Goal: Information Seeking & Learning: Learn about a topic

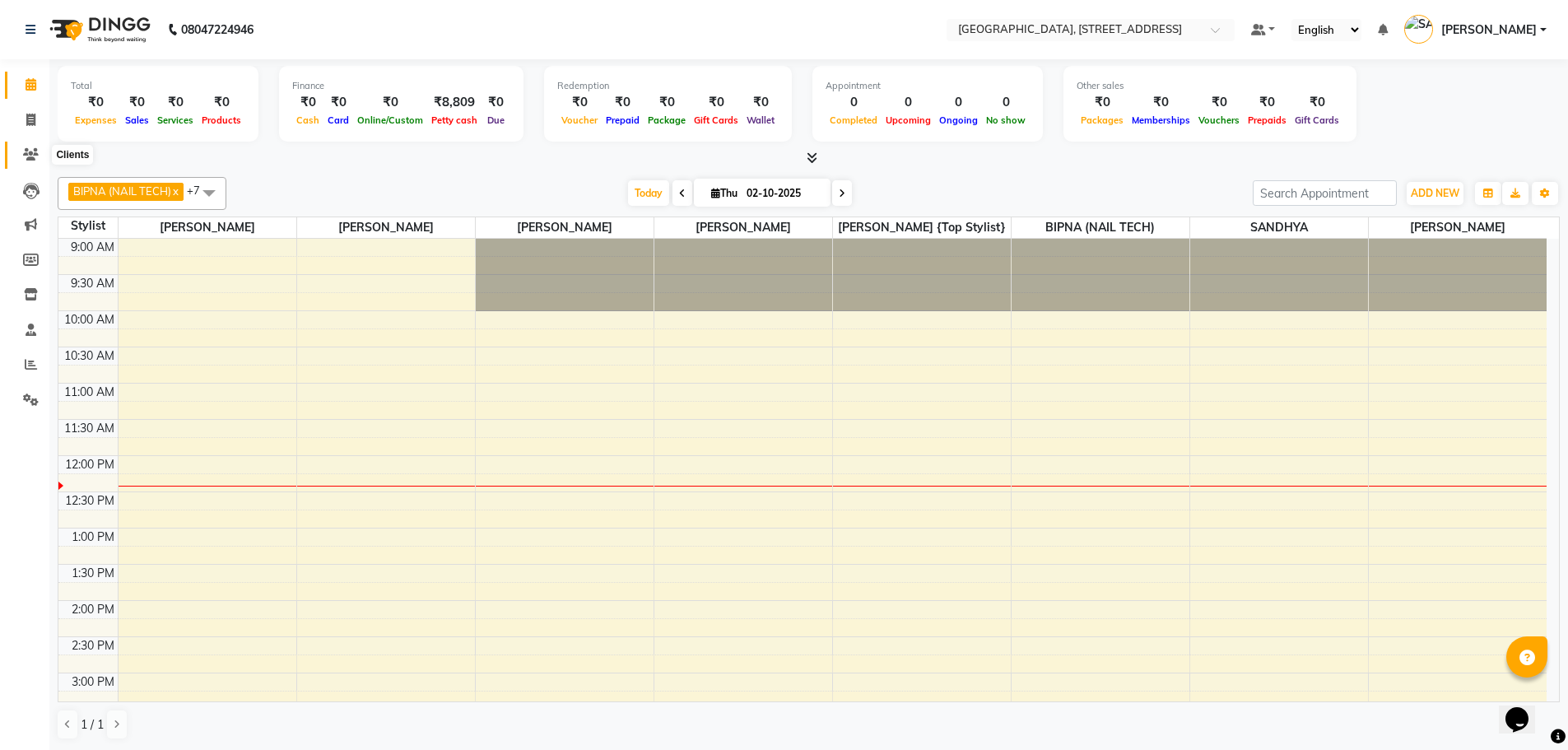
click at [29, 150] on icon at bounding box center [31, 154] width 15 height 13
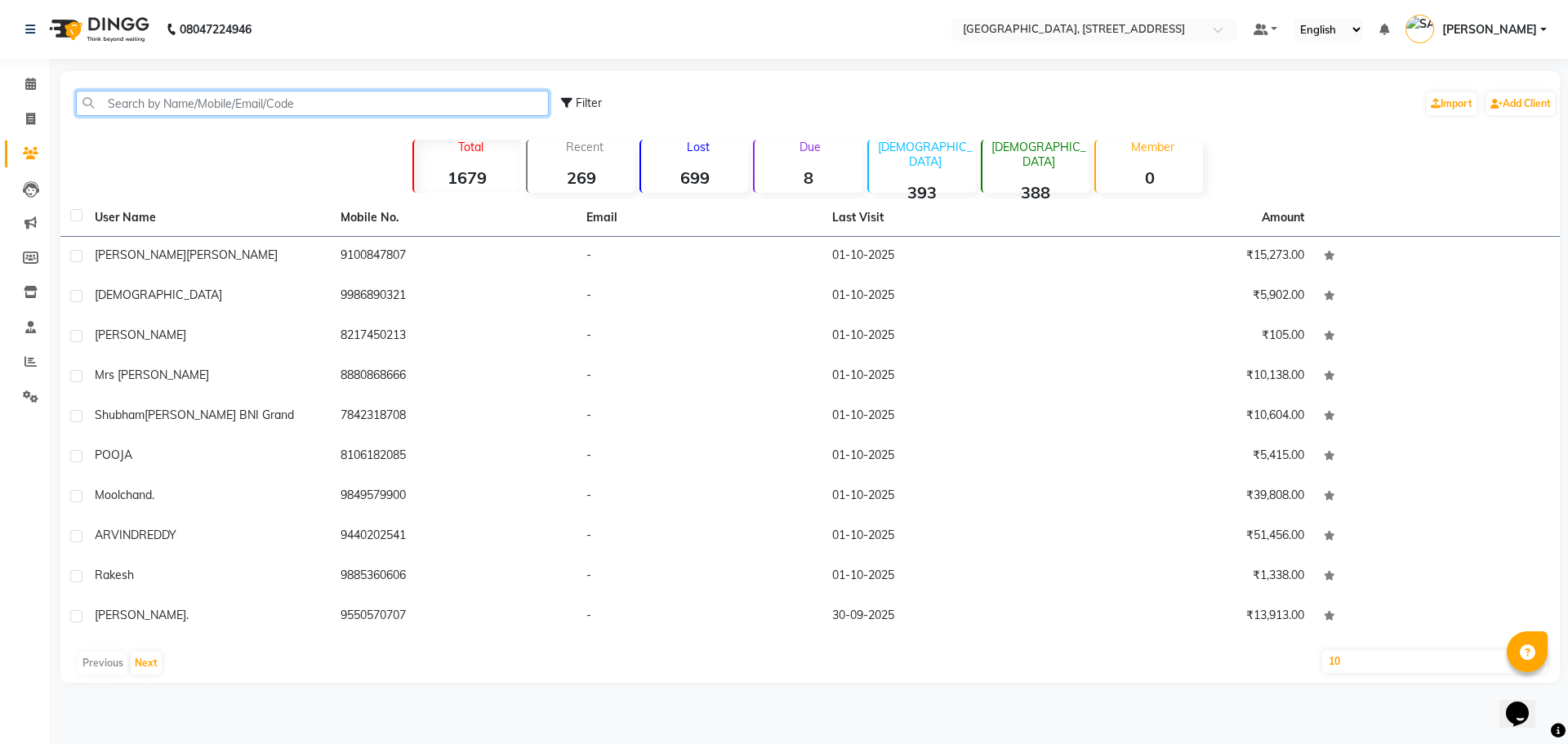
click at [183, 104] on input "text" at bounding box center [312, 103] width 473 height 25
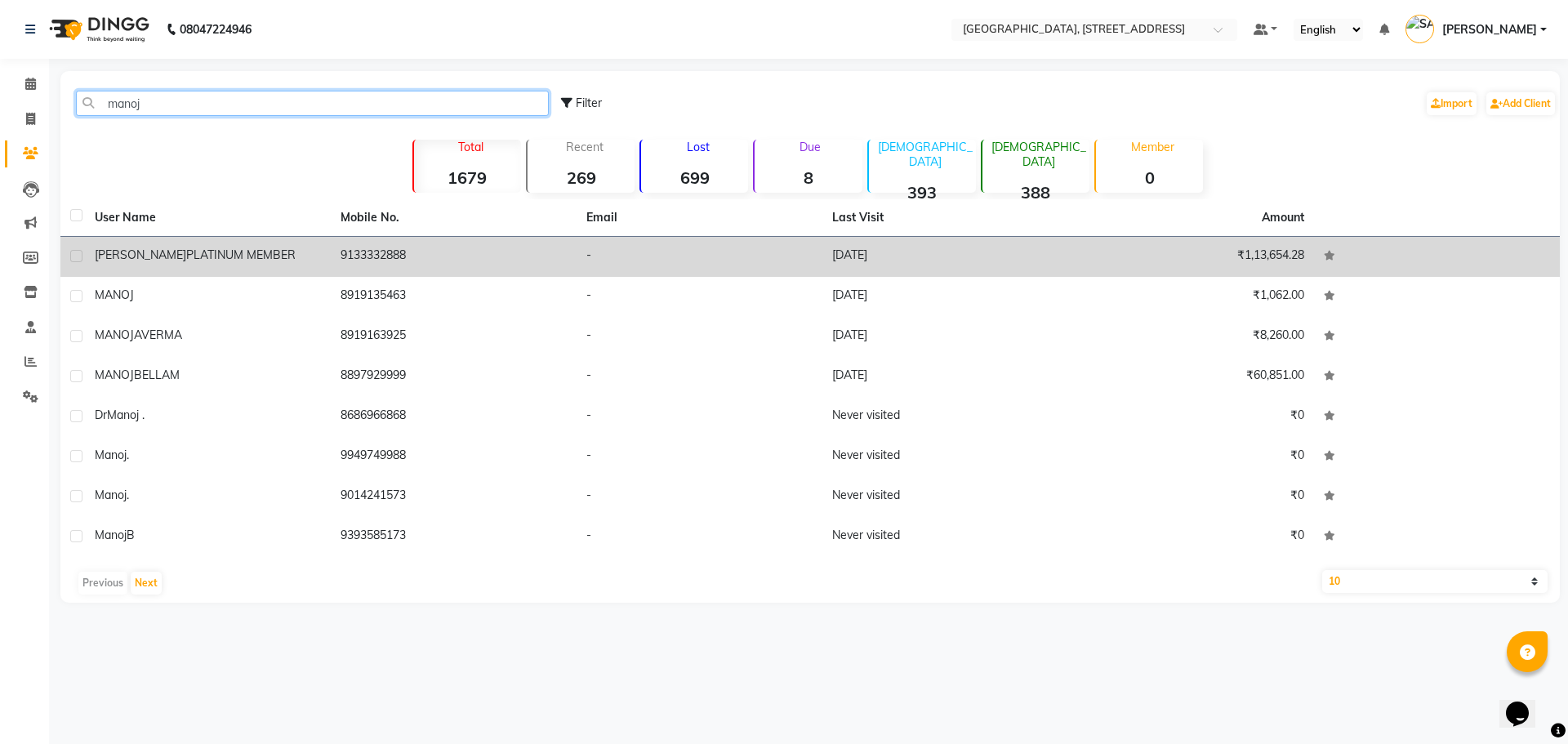
type input "manoj"
click at [182, 264] on div "[PERSON_NAME] PLATINUM MEMBER" at bounding box center [208, 255] width 226 height 17
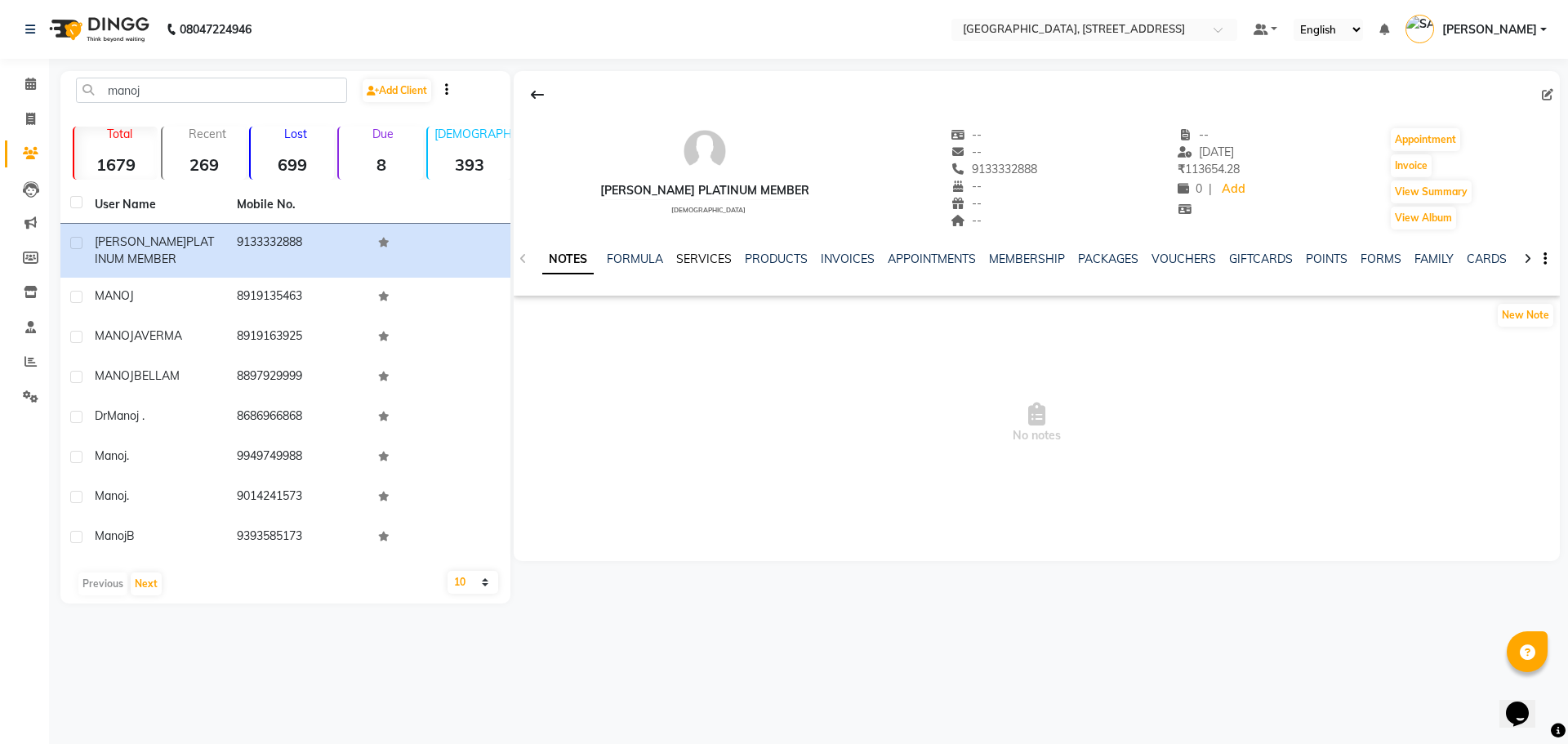
click at [709, 257] on link "SERVICES" at bounding box center [704, 258] width 55 height 14
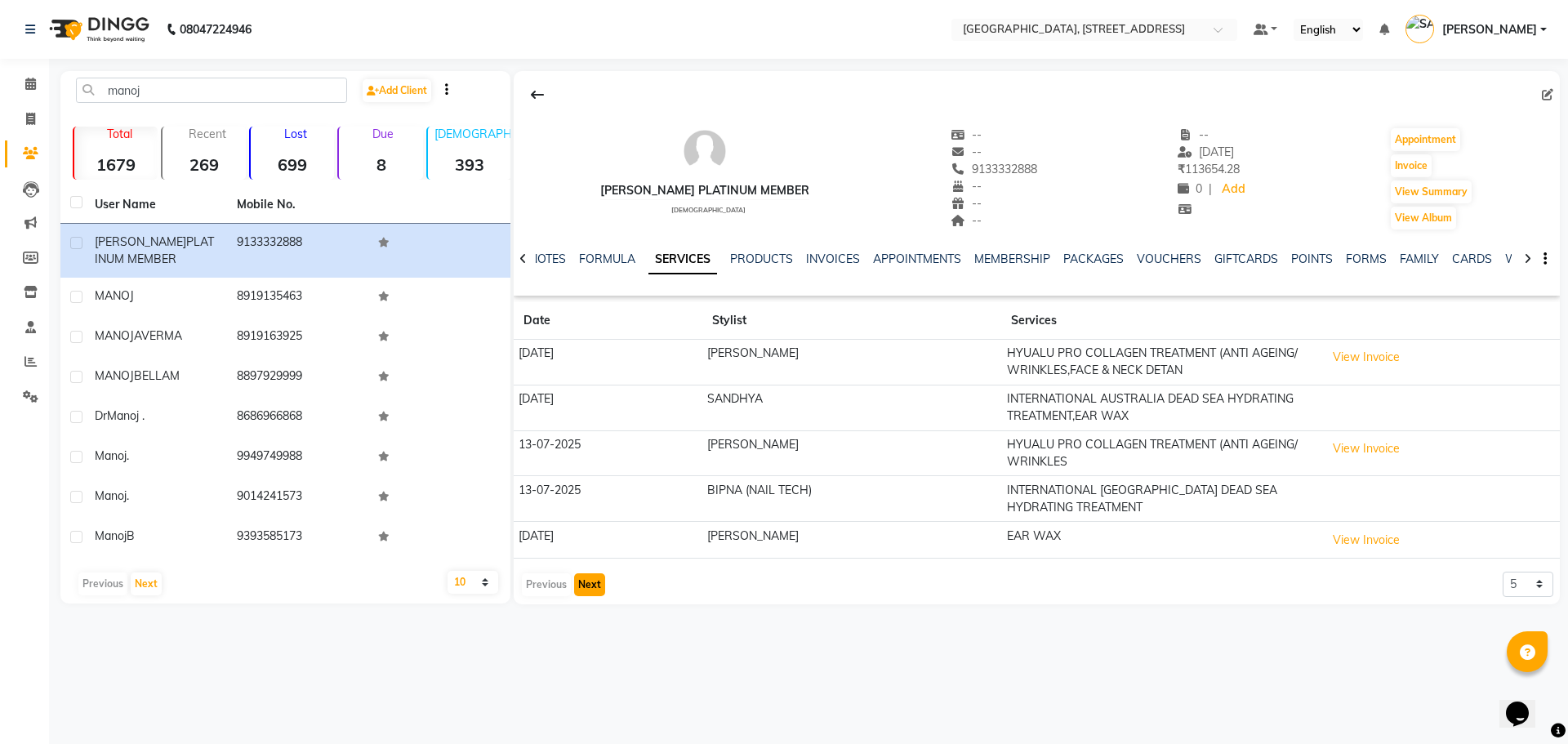
click at [581, 583] on button "Next" at bounding box center [589, 584] width 31 height 23
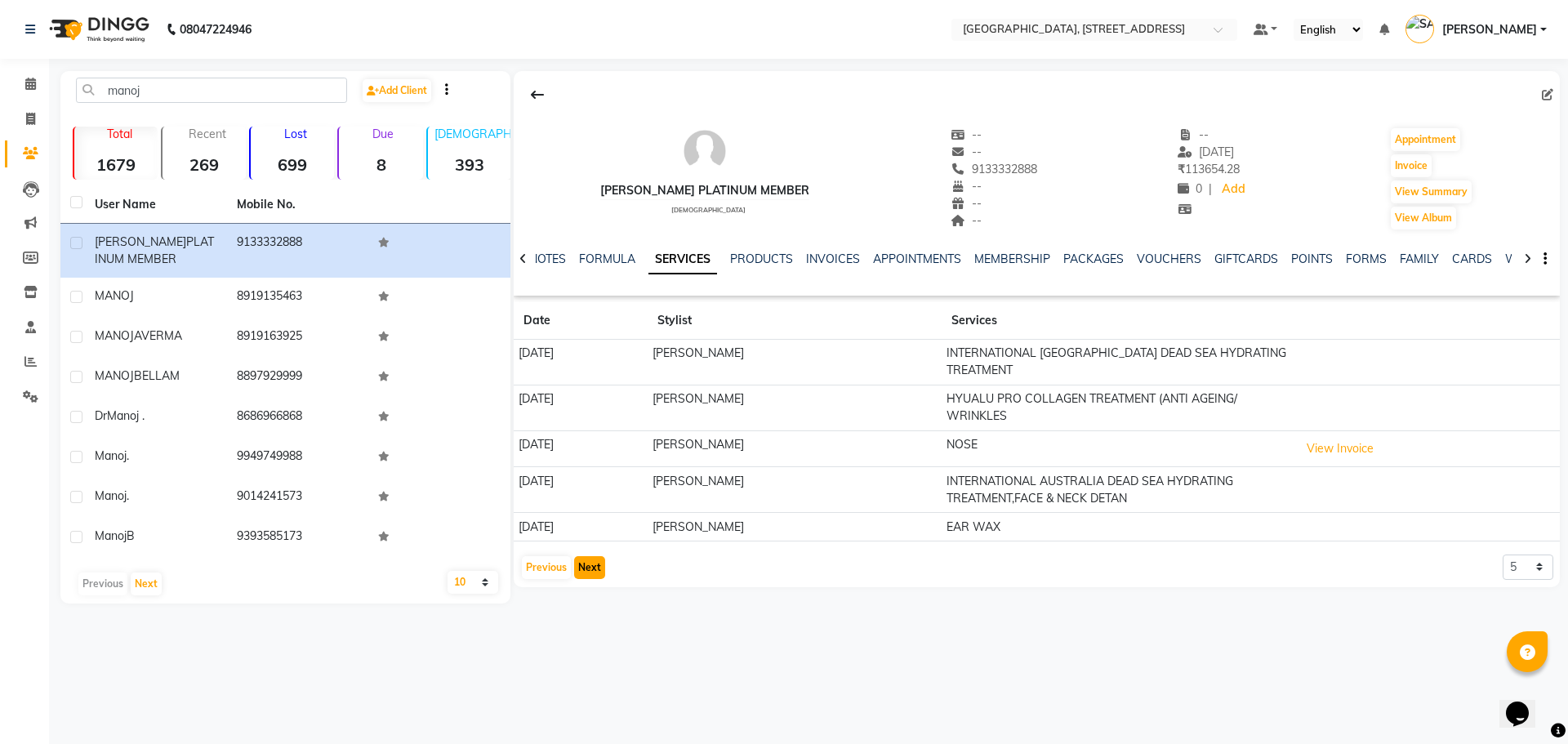
click at [592, 566] on button "Next" at bounding box center [589, 567] width 31 height 23
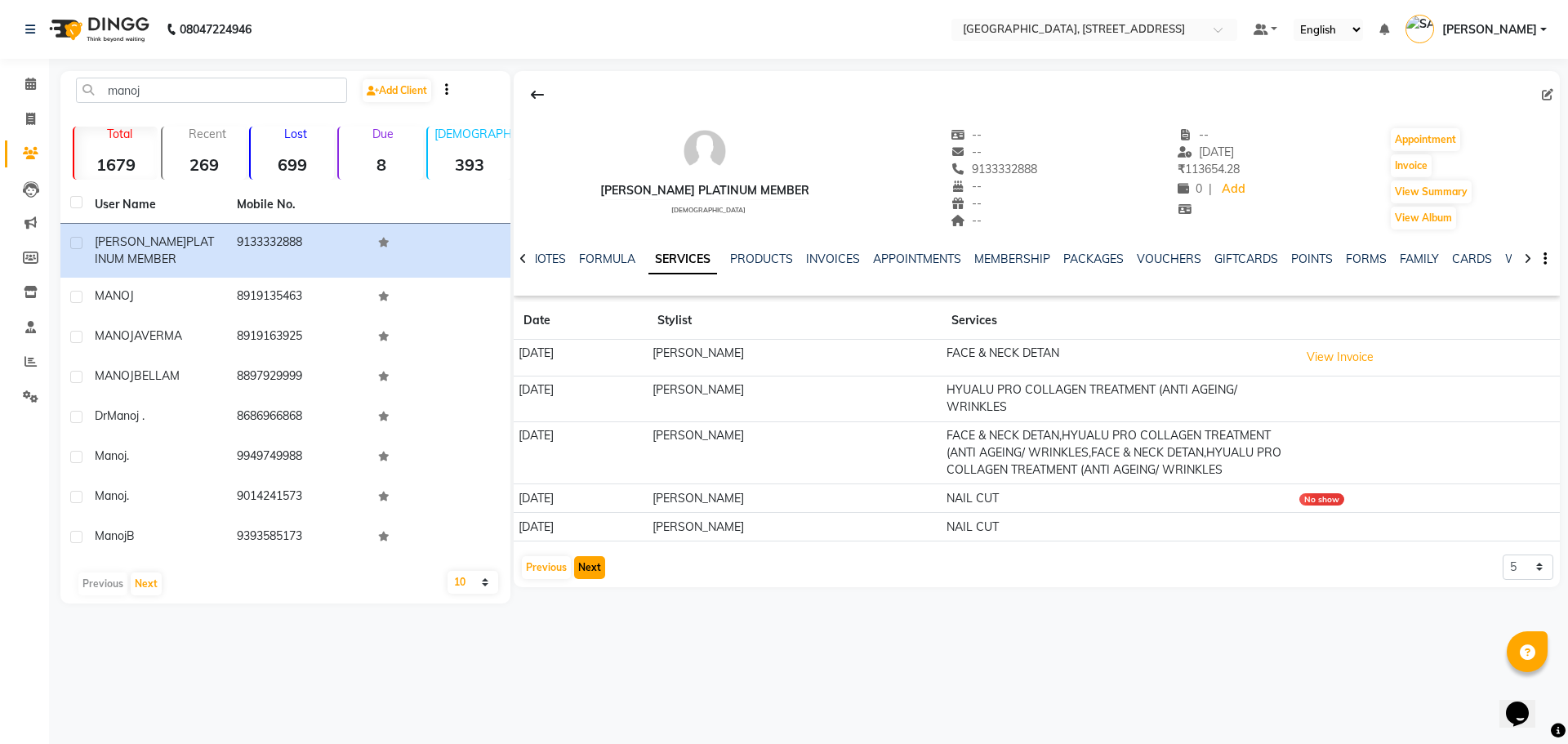
click at [593, 579] on button "Next" at bounding box center [589, 567] width 31 height 23
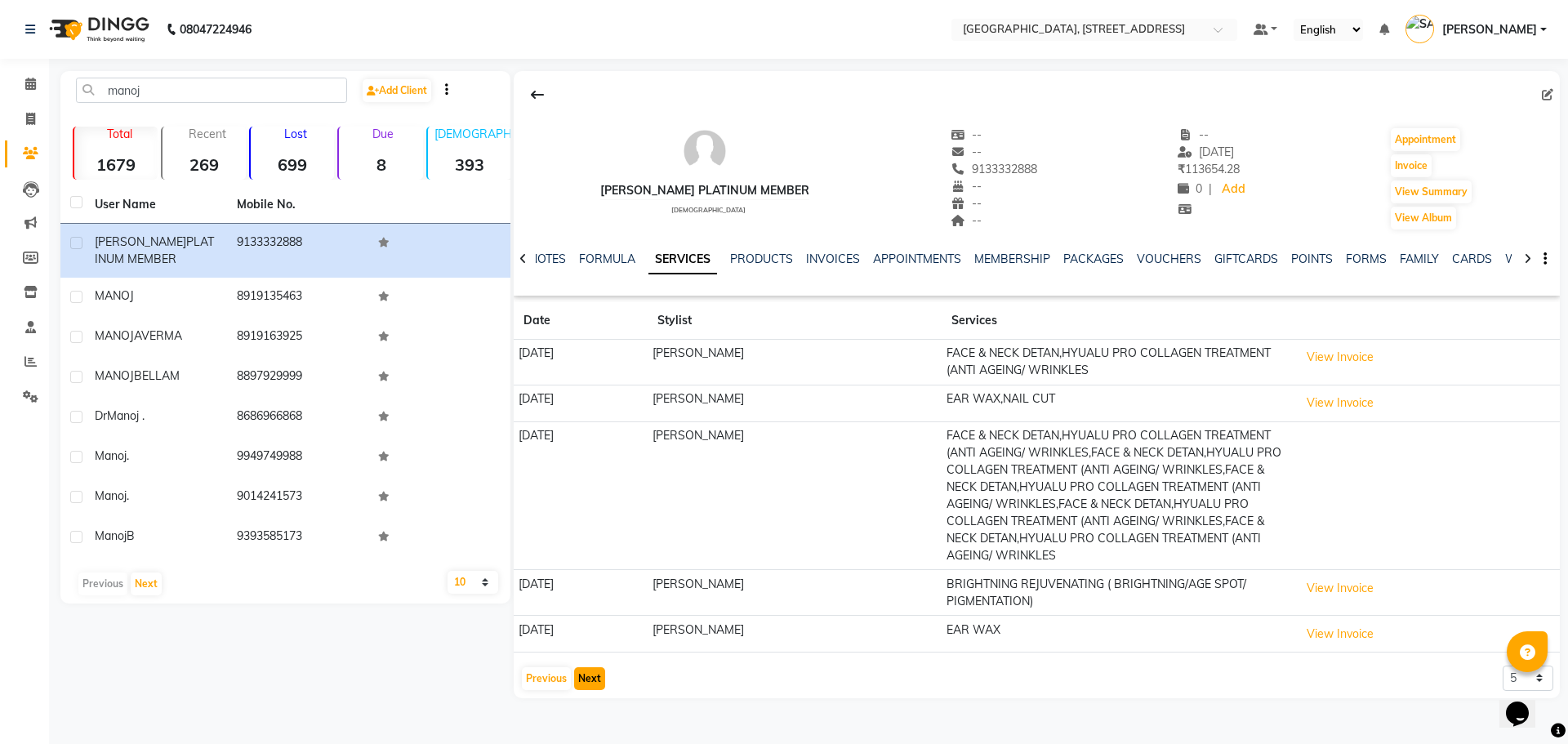
click at [585, 677] on button "Next" at bounding box center [589, 678] width 31 height 23
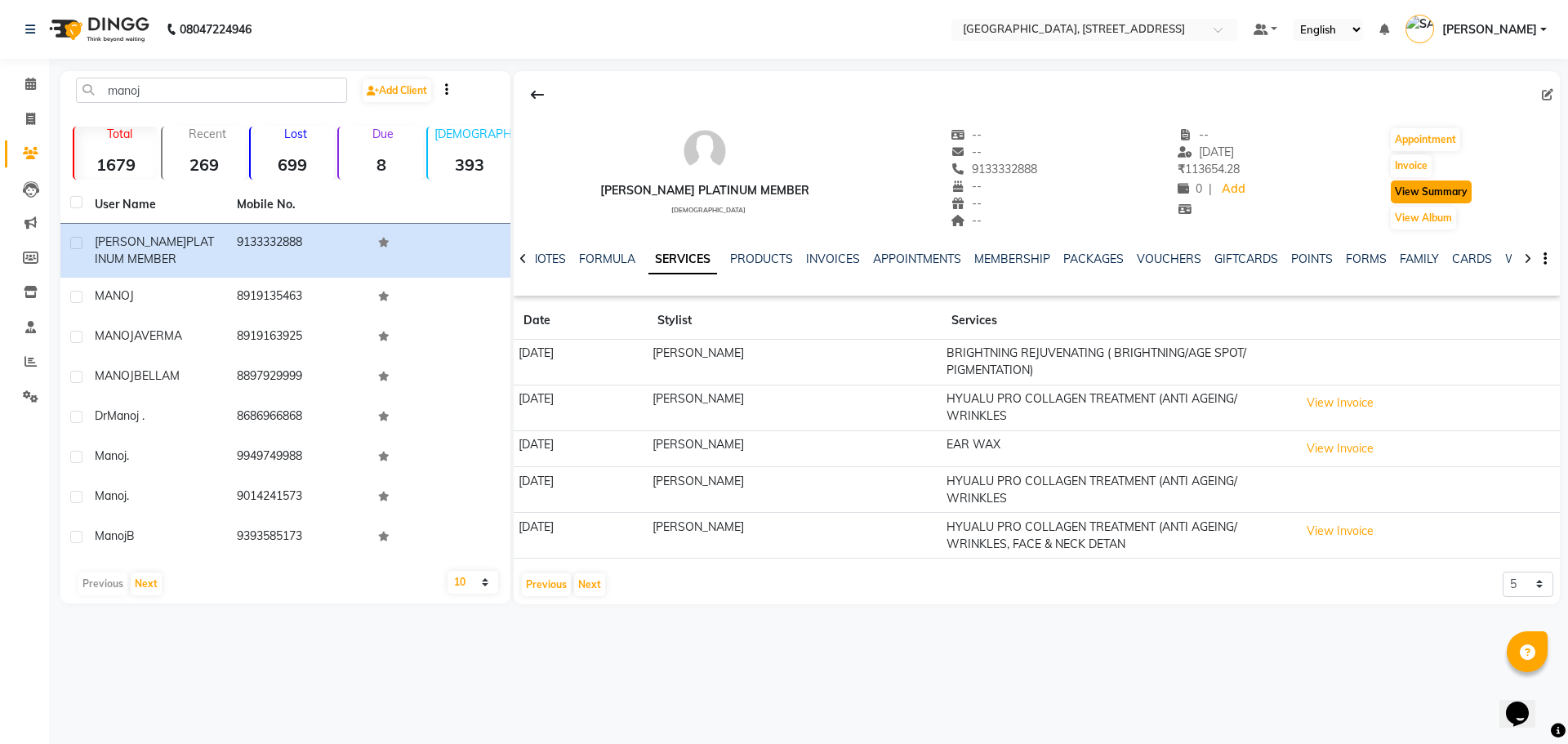
click at [1424, 195] on button "View Summary" at bounding box center [1430, 192] width 80 height 23
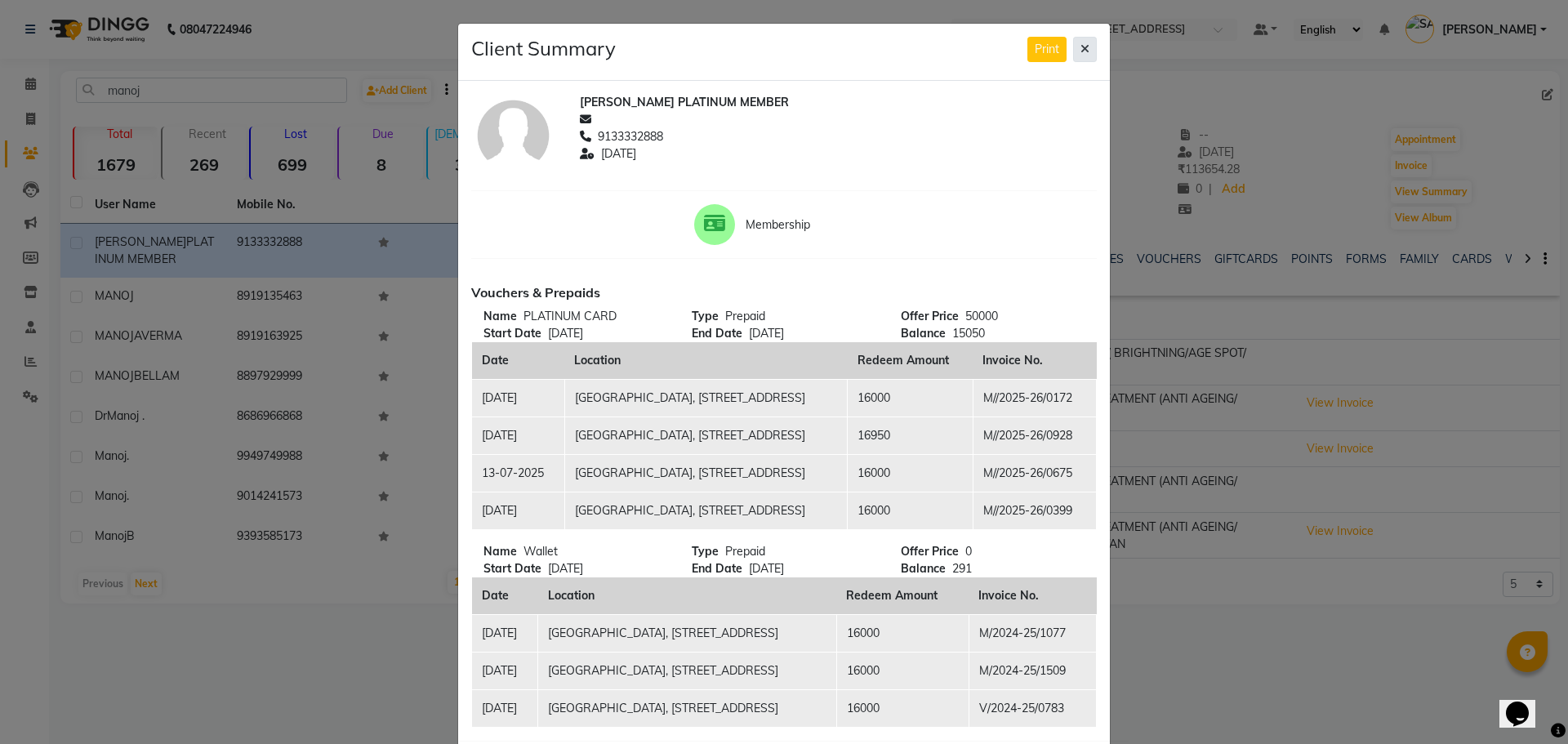
click at [1072, 48] on button at bounding box center [1084, 49] width 24 height 25
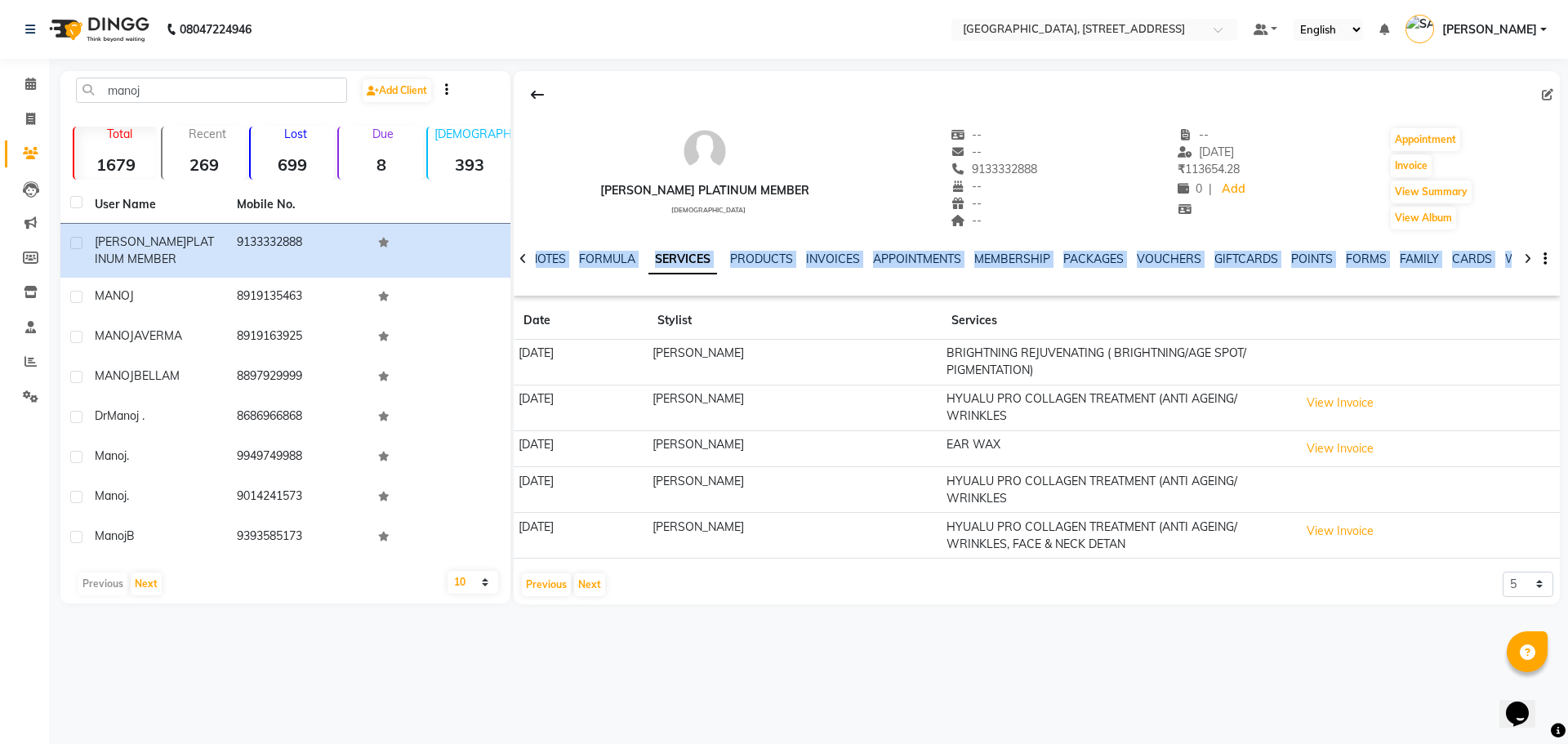
drag, startPoint x: 1563, startPoint y: 230, endPoint x: 1564, endPoint y: 274, distance: 44.0
click at [1555, 274] on main "manoj Add Client Total 1679 Recent 269 Lost 699 Due 8 [DEMOGRAPHIC_DATA] 393 [D…" at bounding box center [807, 349] width 1518 height 558
click at [26, 79] on icon at bounding box center [30, 83] width 11 height 12
